Goal: Find specific page/section: Find specific page/section

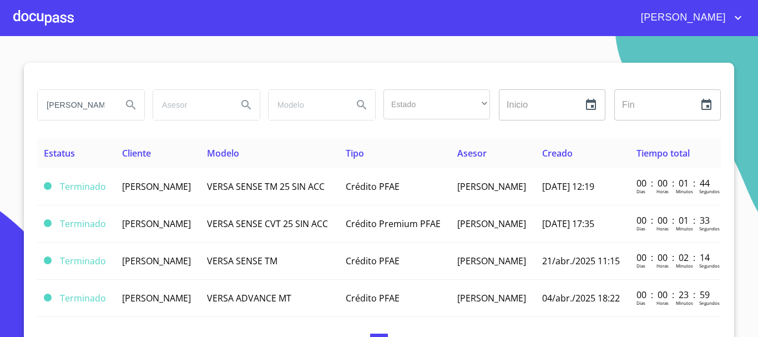
click at [118, 106] on button "Search" at bounding box center [131, 105] width 27 height 27
click at [106, 103] on input "[PERSON_NAME]" at bounding box center [75, 105] width 75 height 30
type input "r"
type input "[PERSON_NAME]"
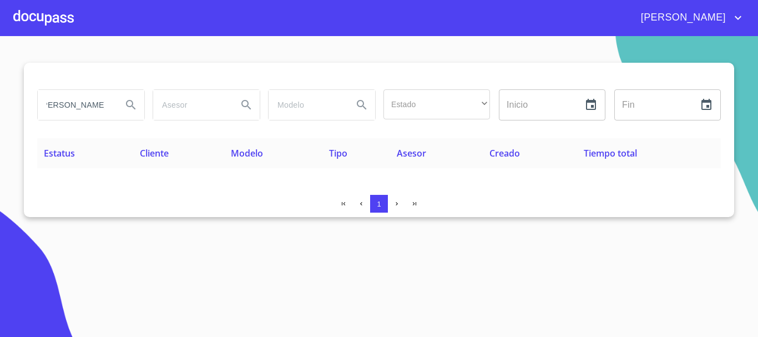
scroll to position [0, 0]
click at [15, 22] on div at bounding box center [43, 18] width 60 height 36
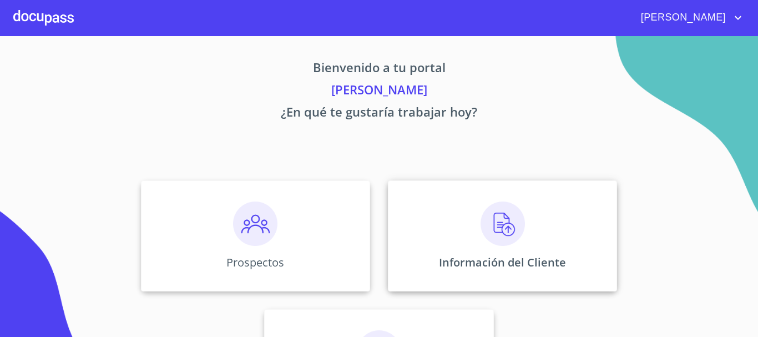
click at [502, 216] on img at bounding box center [503, 223] width 44 height 44
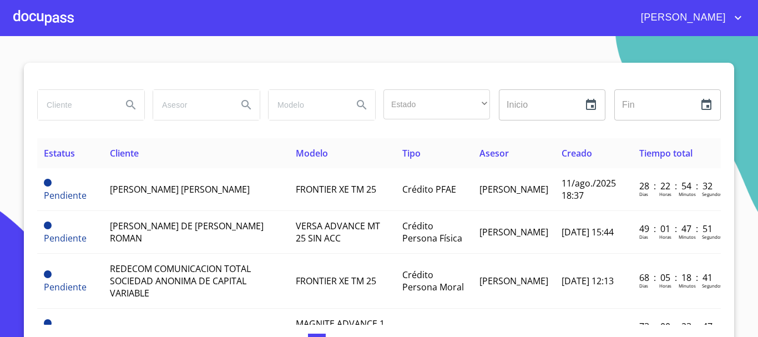
click at [87, 110] on input "search" at bounding box center [75, 105] width 75 height 30
click at [124, 103] on icon "Search" at bounding box center [130, 104] width 13 height 13
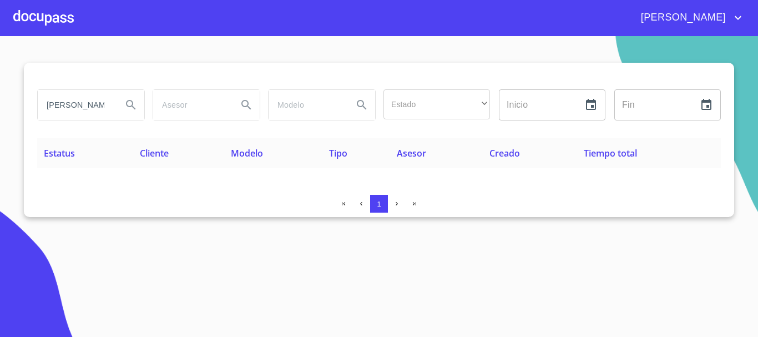
click at [115, 103] on div "[PERSON_NAME]" at bounding box center [91, 105] width 107 height 30
type input "g"
type input "[PERSON_NAME]"
click at [137, 107] on icon "Search" at bounding box center [130, 104] width 13 height 13
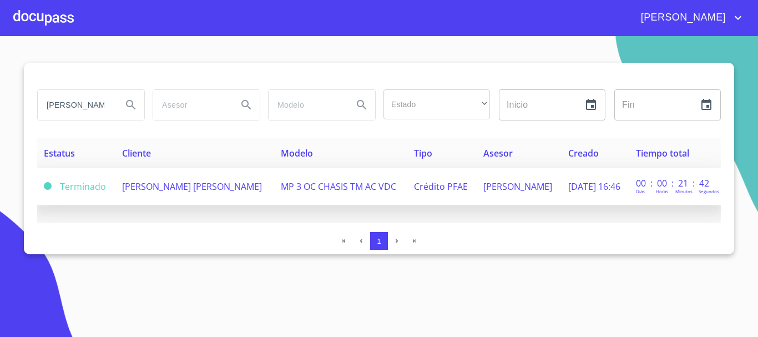
click at [221, 190] on td "[PERSON_NAME] [PERSON_NAME]" at bounding box center [194, 186] width 159 height 37
